Goal: Navigation & Orientation: Find specific page/section

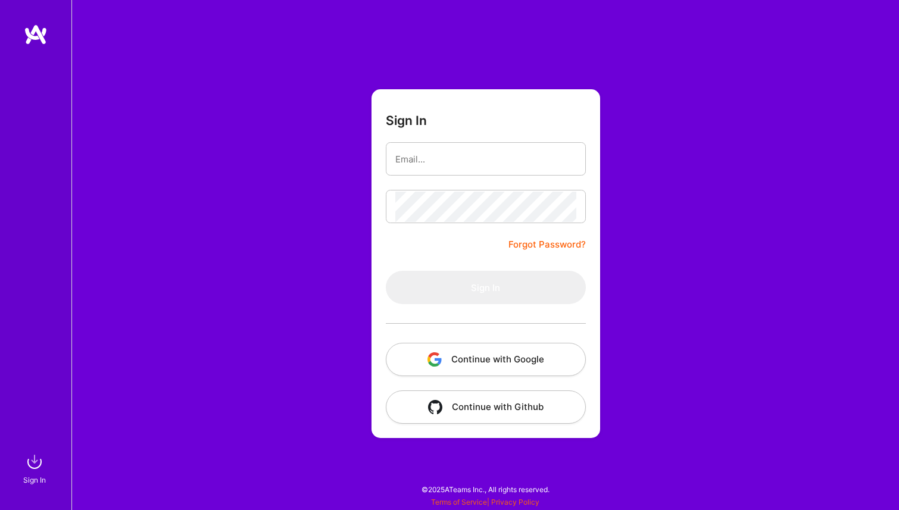
click at [468, 368] on button "Continue with Google" at bounding box center [486, 359] width 200 height 33
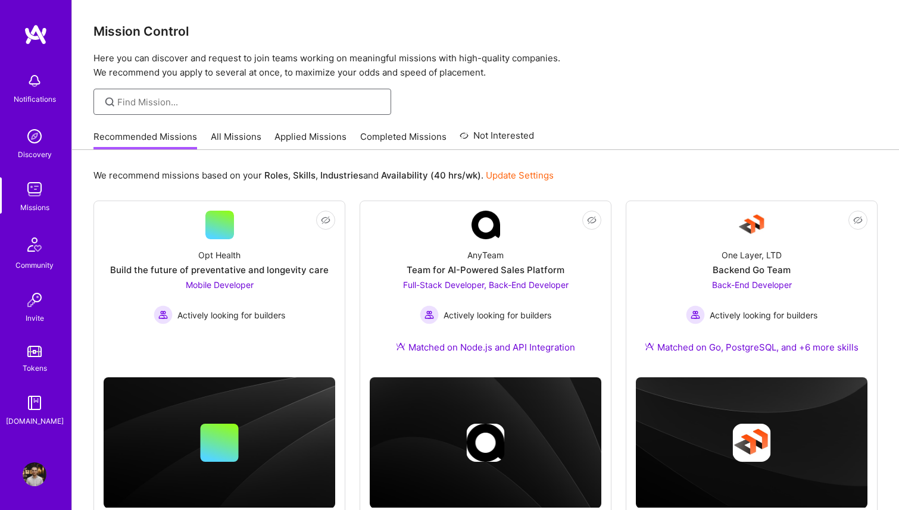
click at [176, 102] on input at bounding box center [249, 102] width 265 height 12
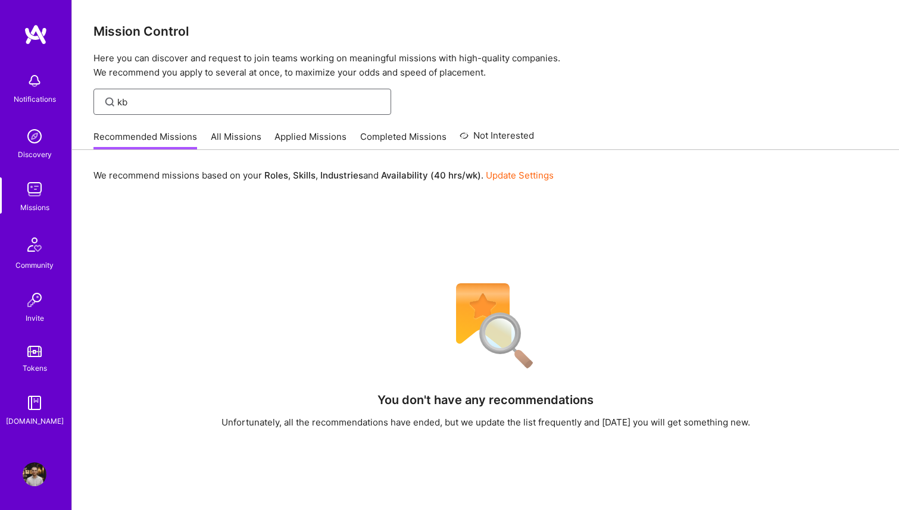
type input "k"
type input "kobi"
